Goal: Information Seeking & Learning: Learn about a topic

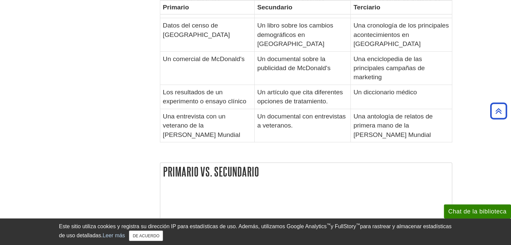
scroll to position [9, 0]
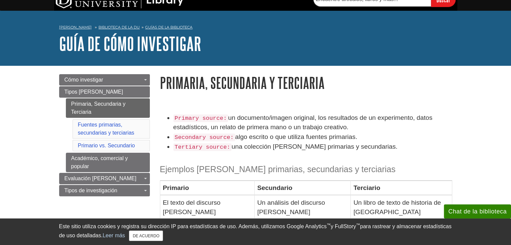
click at [372, 136] on li "Secondary source: algo escrito o que utiliza fuentes primarias." at bounding box center [312, 137] width 279 height 10
click at [303, 153] on div "Primary source: un documento/imagen original, los resultados de un experimento,…" at bounding box center [306, 232] width 293 height 238
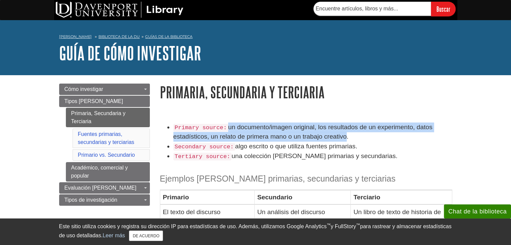
drag, startPoint x: 334, startPoint y: 137, endPoint x: 225, endPoint y: 129, distance: 108.6
click at [225, 129] on font "un documento/imagen original, los resultados de un experimento, datos estadísti…" at bounding box center [302, 132] width 259 height 17
copy font "un documento/imagen original, los resultados de un experimento, datos estadísti…"
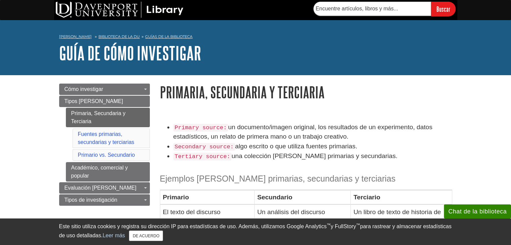
click at [265, 171] on caption "Ejemplos [PERSON_NAME] primarias, secundarias y terciarias" at bounding box center [306, 177] width 293 height 25
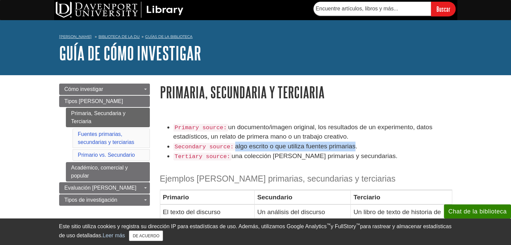
drag, startPoint x: 350, startPoint y: 146, endPoint x: 232, endPoint y: 148, distance: 118.7
click at [235, 148] on font "algo escrito o que utiliza fuentes primarias." at bounding box center [296, 146] width 122 height 7
copy font "algo escrito o que utiliza fuentes primarias"
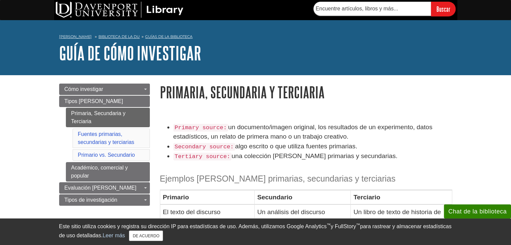
click at [298, 166] on caption "Ejemplos [PERSON_NAME] primarias, secundarias y terciarias" at bounding box center [306, 177] width 293 height 25
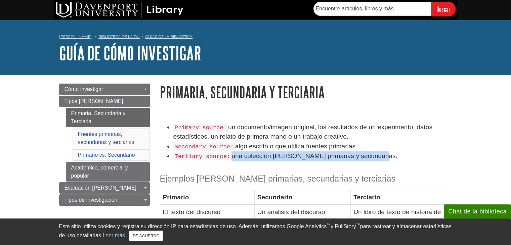
drag, startPoint x: 228, startPoint y: 158, endPoint x: 372, endPoint y: 158, distance: 144.2
click at [372, 158] on li "Tertiary source: una colección de fuentes primarias y secundarias." at bounding box center [312, 157] width 279 height 10
copy font "una colección [PERSON_NAME] primarias y secundarias."
click at [401, 152] on li "Tertiary source: una colección de fuentes primarias y secundarias." at bounding box center [312, 157] width 279 height 10
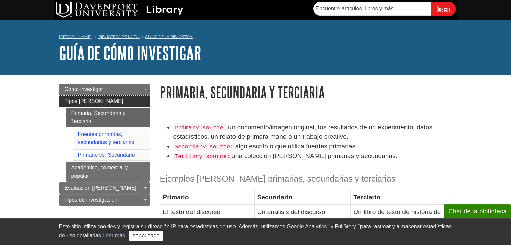
click at [81, 106] on link "Tipos [PERSON_NAME]" at bounding box center [104, 101] width 91 height 11
click at [113, 105] on link "Tipos [PERSON_NAME]" at bounding box center [104, 101] width 91 height 11
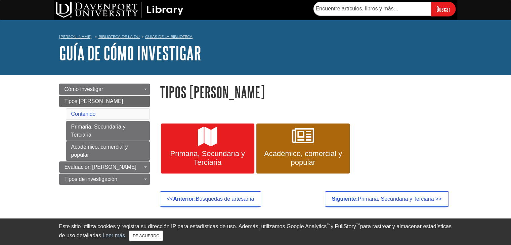
scroll to position [34, 0]
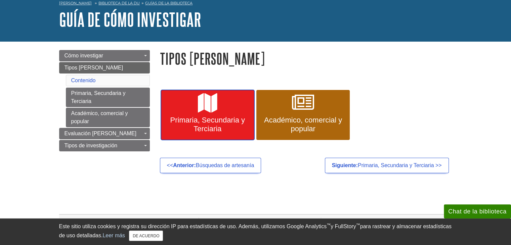
click at [224, 113] on link "Primaria, Secundaria y Terciaria" at bounding box center [207, 115] width 93 height 50
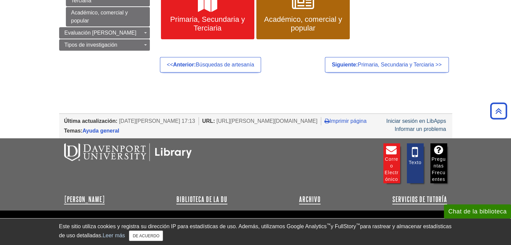
scroll to position [168, 0]
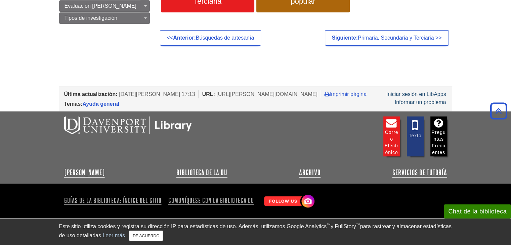
drag, startPoint x: 199, startPoint y: 88, endPoint x: 308, endPoint y: 88, distance: 108.6
click at [308, 90] on li "URL: https://davenport.libguides.com/research-how" at bounding box center [261, 94] width 119 height 8
copy li "[URL][PERSON_NAME][DOMAIN_NAME]"
